Goal: Information Seeking & Learning: Check status

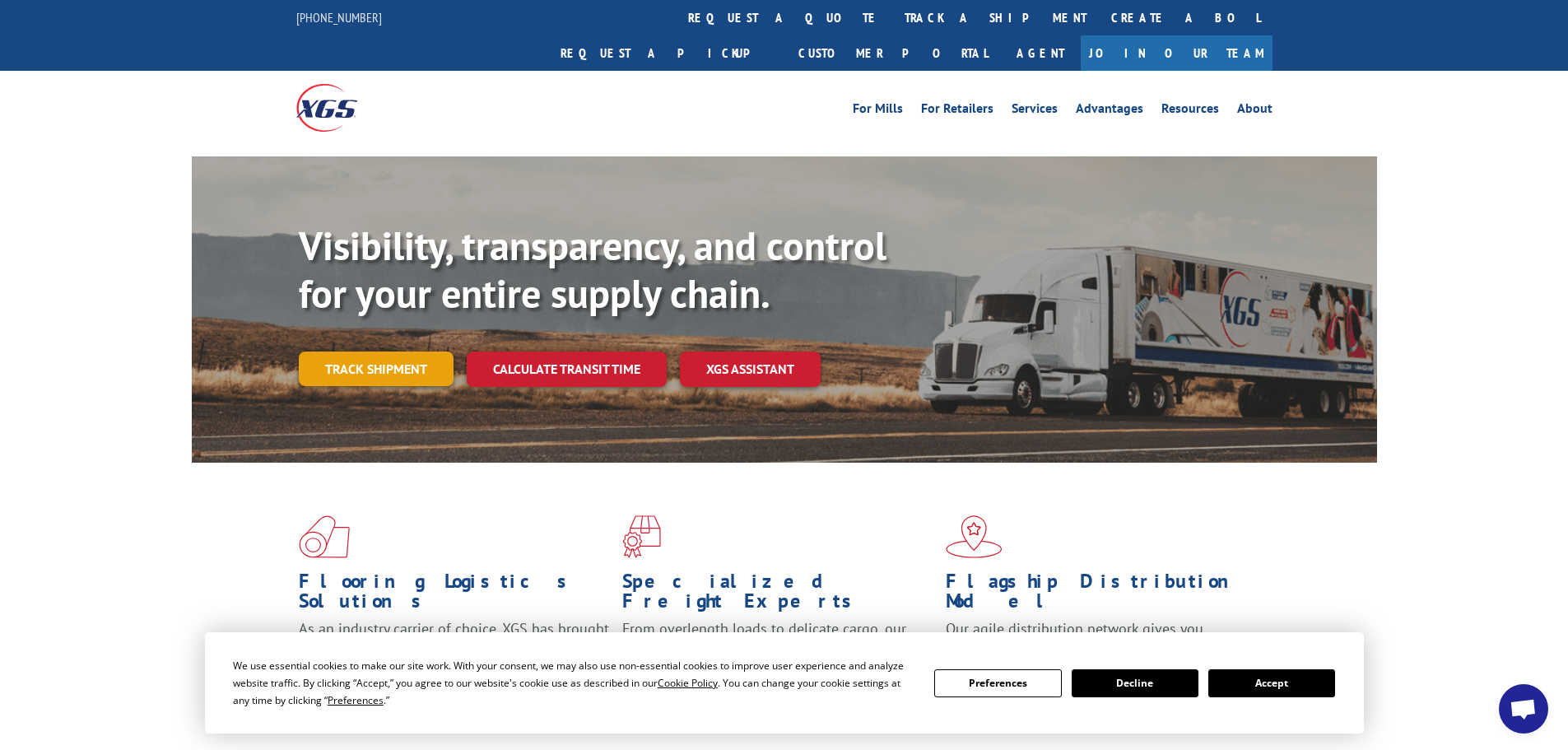
click at [429, 352] on link "Track shipment" at bounding box center [376, 369] width 155 height 35
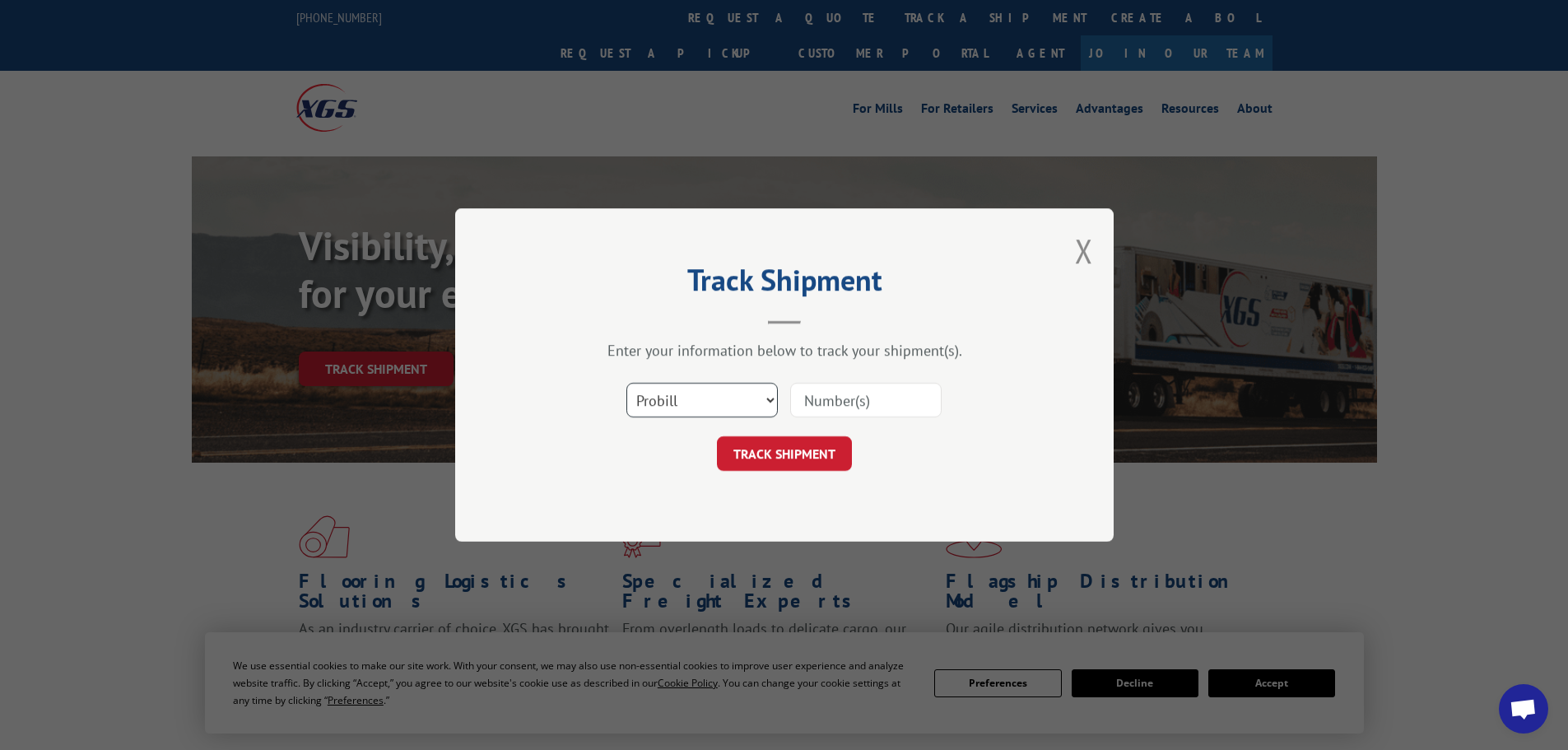
click at [665, 403] on select "Select category... Probill BOL PO" at bounding box center [702, 400] width 152 height 35
select select "bol"
click at [626, 383] on select "Select category... Probill BOL PO" at bounding box center [702, 400] width 152 height 35
click at [809, 403] on input at bounding box center [865, 400] width 152 height 35
paste input "5513389"
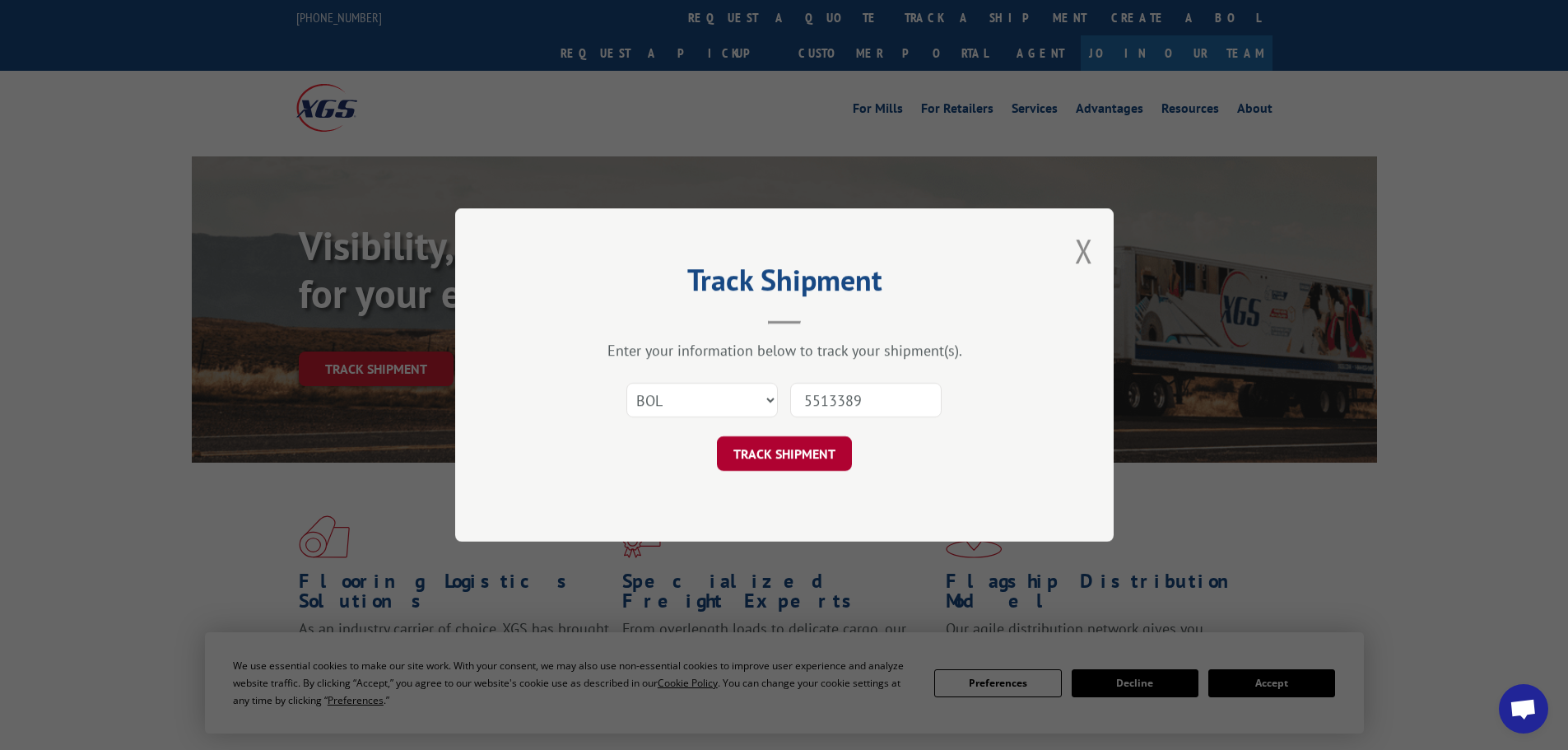
type input "5513389"
click at [827, 447] on button "TRACK SHIPMENT" at bounding box center [784, 454] width 135 height 35
